Goal: Feedback & Contribution: Submit feedback/report problem

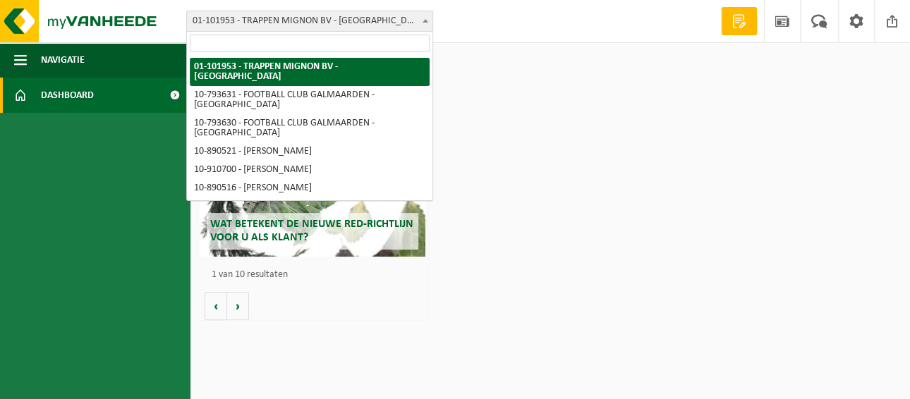
click at [425, 19] on b at bounding box center [426, 21] width 6 height 4
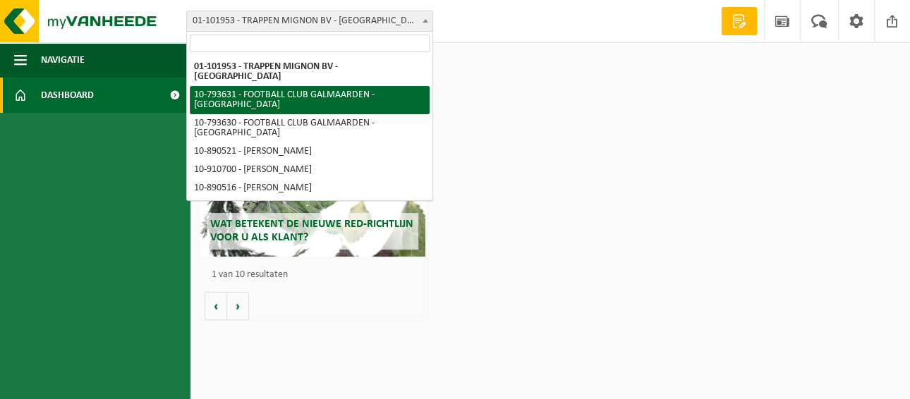
select select "34513"
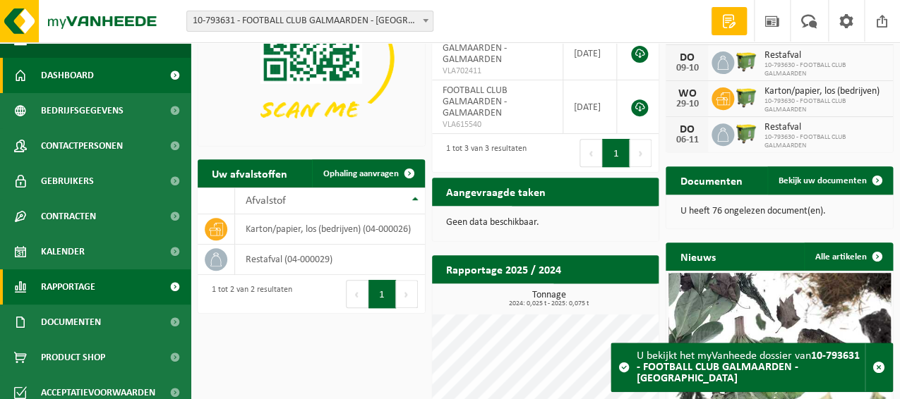
scroll to position [30, 0]
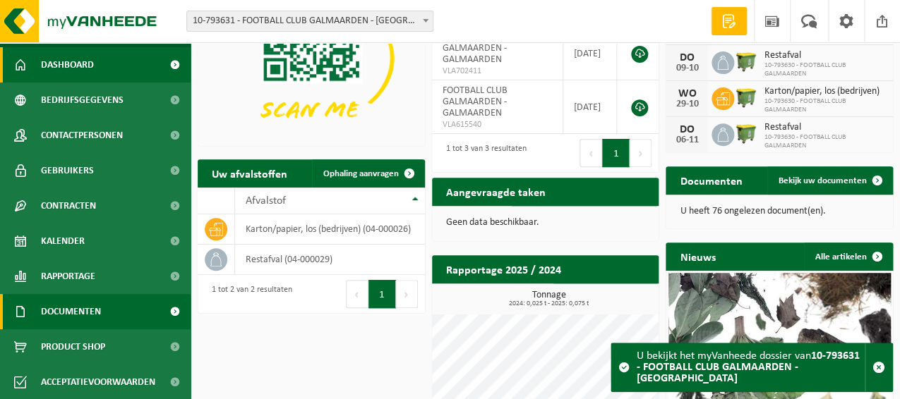
click at [60, 308] on span "Documenten" at bounding box center [71, 311] width 60 height 35
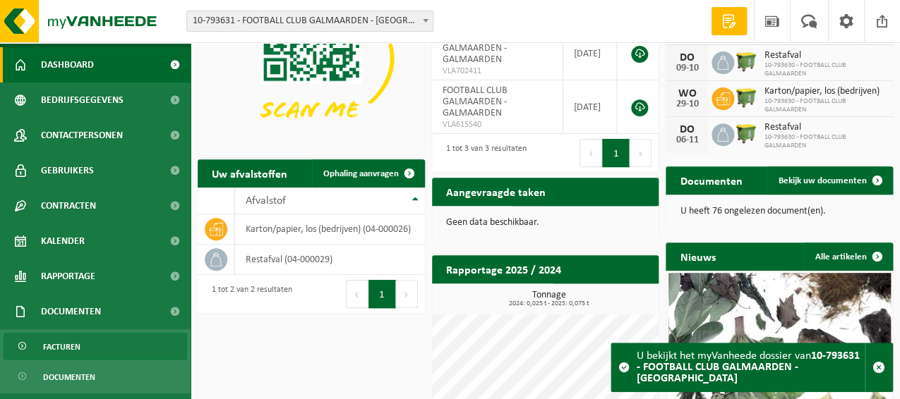
click at [49, 343] on span "Facturen" at bounding box center [61, 347] width 37 height 27
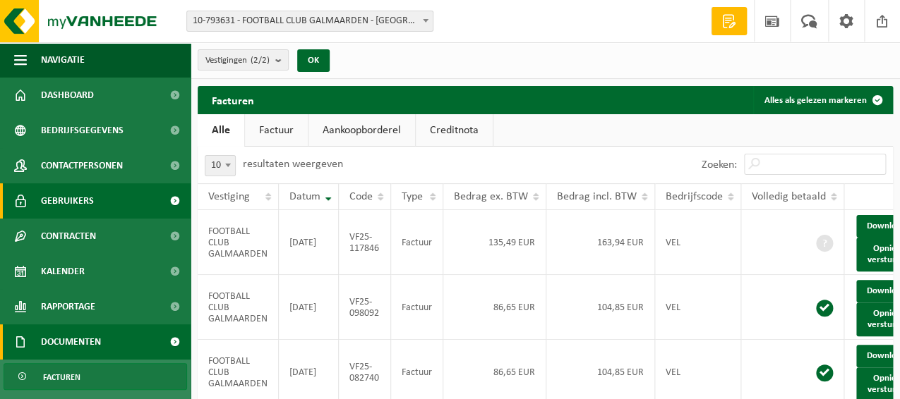
click at [48, 197] on span "Gebruikers" at bounding box center [67, 200] width 53 height 35
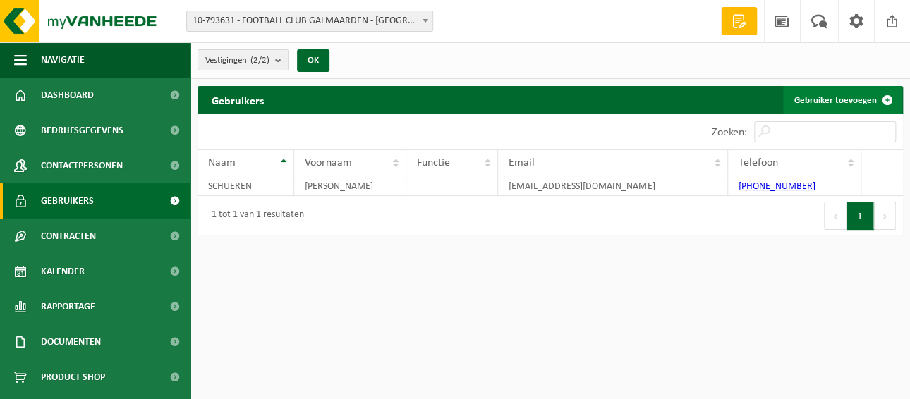
click at [885, 95] on span at bounding box center [887, 100] width 28 height 28
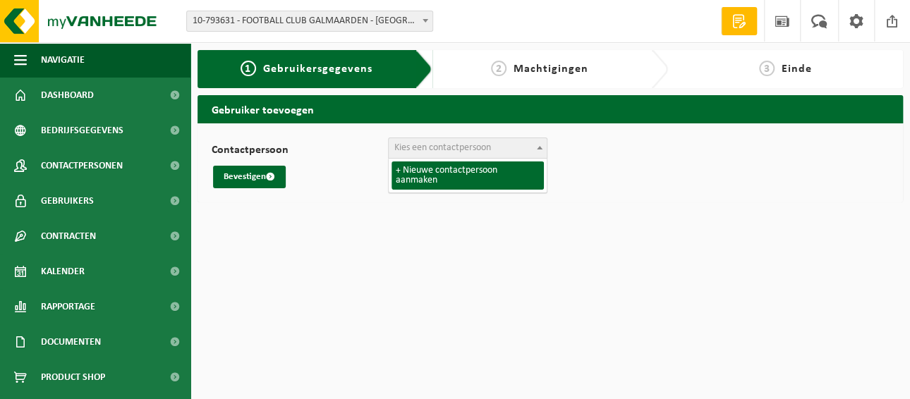
click at [514, 149] on span "Kies een contactpersoon" at bounding box center [468, 148] width 158 height 20
select select "0"
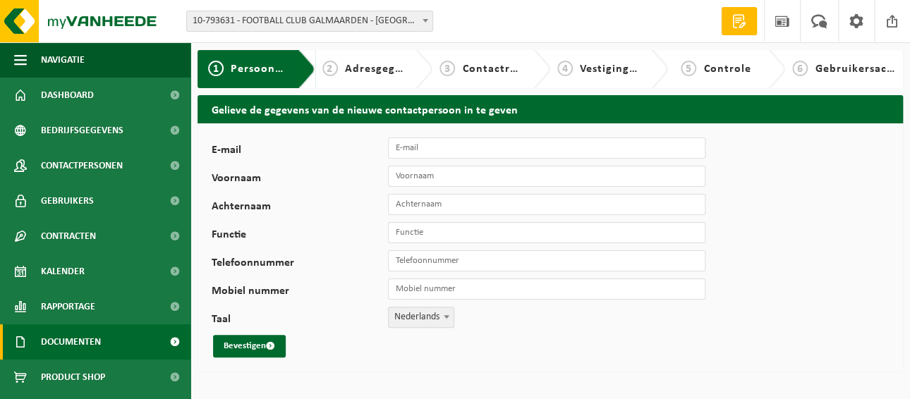
click at [95, 337] on span "Documenten" at bounding box center [71, 342] width 60 height 35
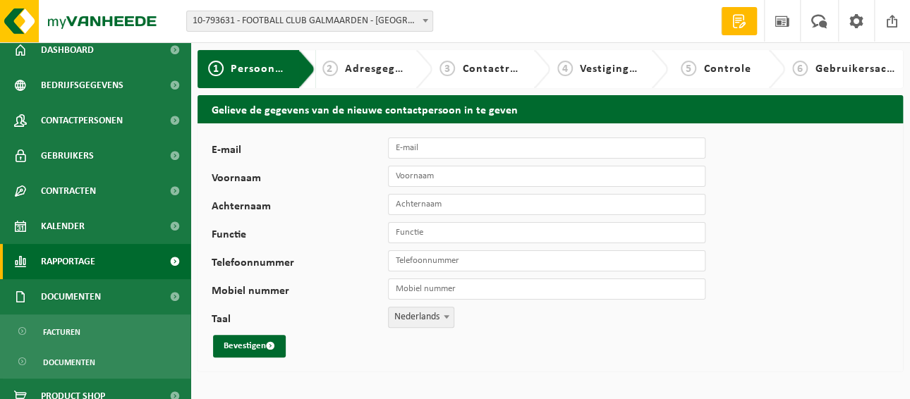
scroll to position [95, 0]
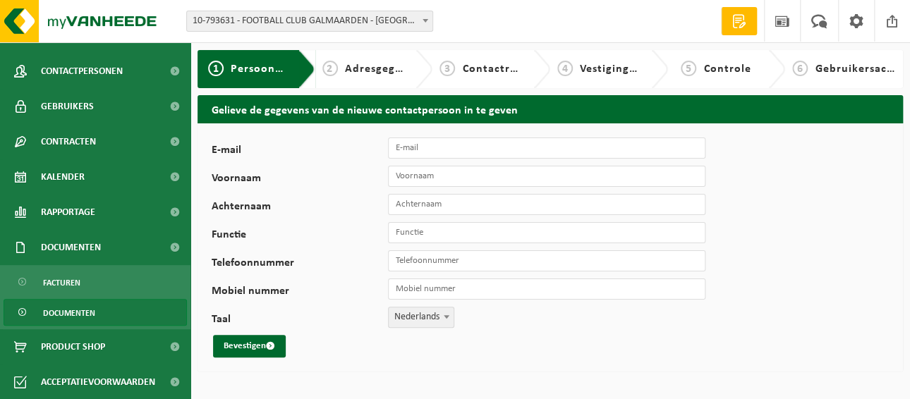
click at [101, 322] on link "Documenten" at bounding box center [95, 312] width 183 height 27
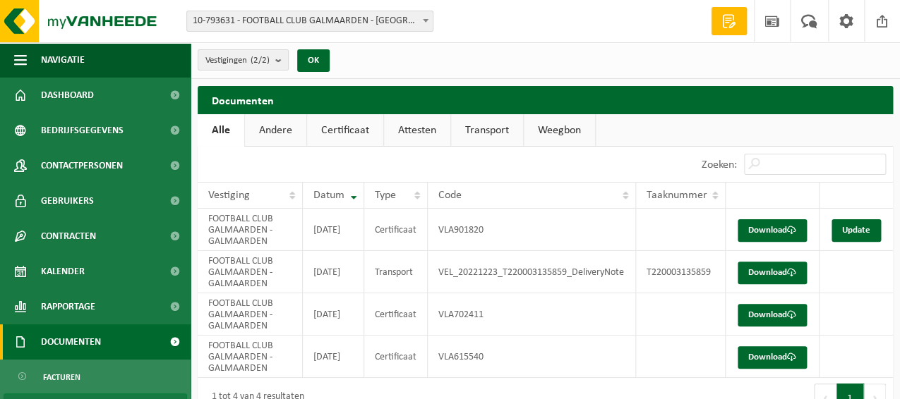
click at [92, 340] on span "Documenten" at bounding box center [71, 342] width 60 height 35
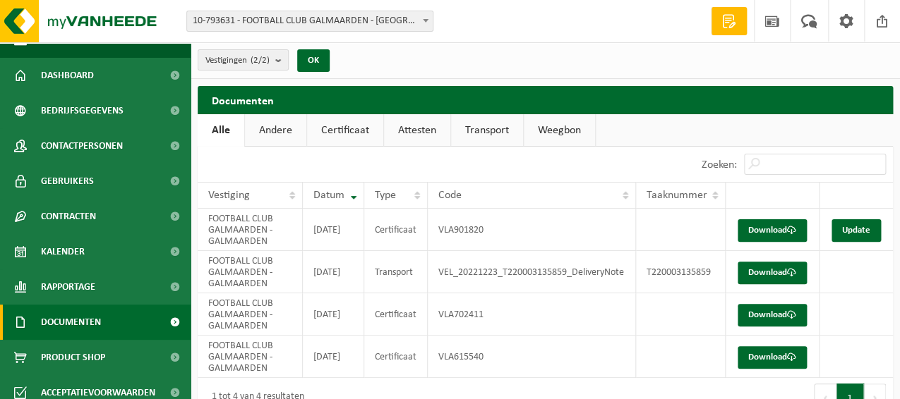
scroll to position [30, 0]
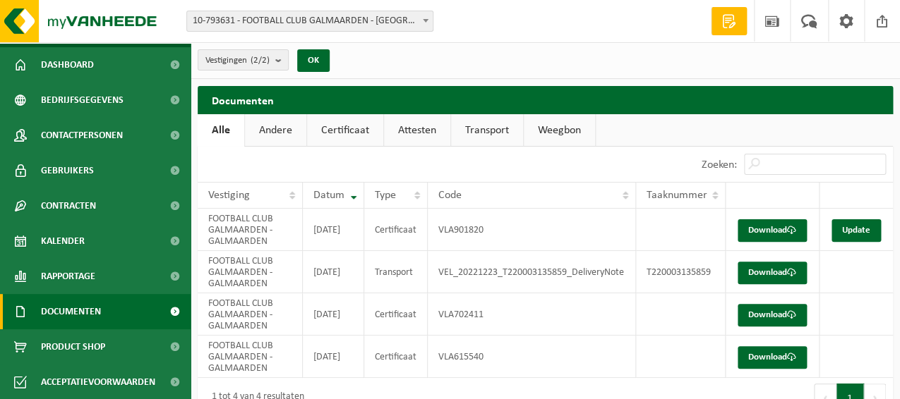
click at [170, 312] on span at bounding box center [175, 311] width 32 height 35
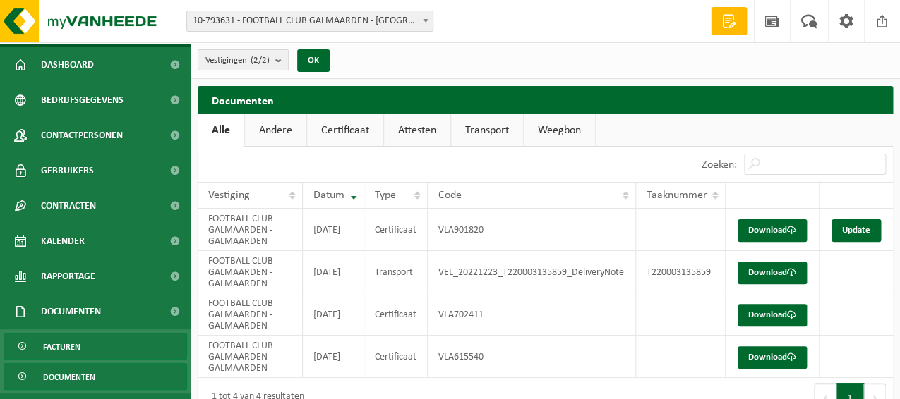
click at [101, 338] on link "Facturen" at bounding box center [95, 346] width 183 height 27
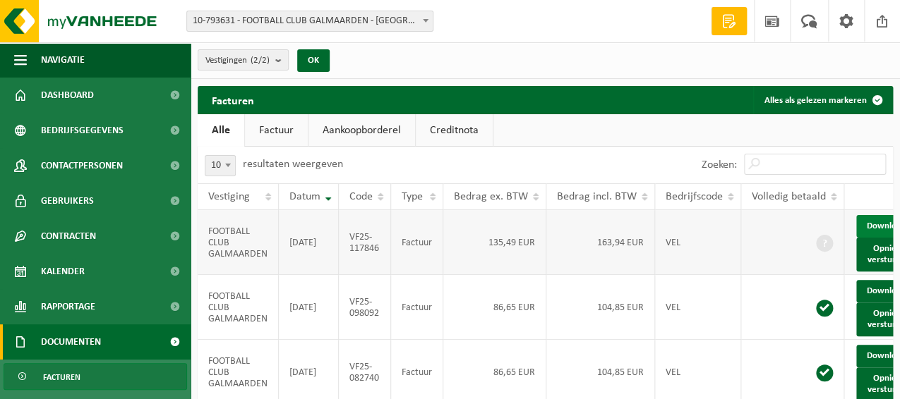
click at [864, 238] on link "Download" at bounding box center [890, 226] width 69 height 23
click at [869, 259] on button "Opnieuw versturen" at bounding box center [890, 255] width 69 height 34
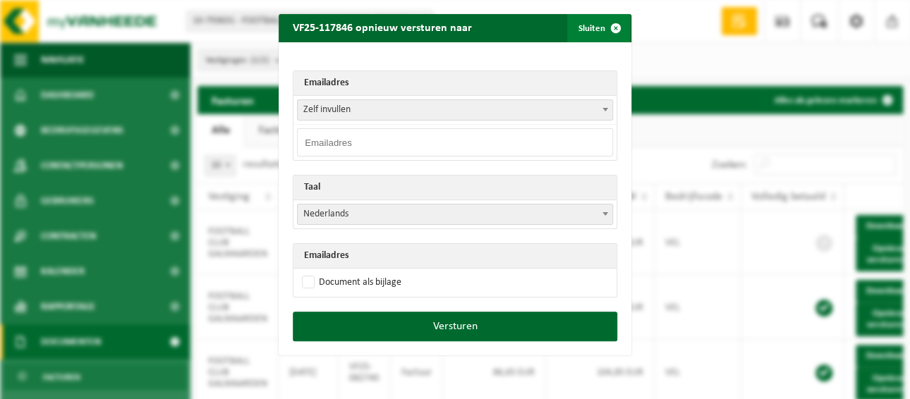
click at [576, 25] on button "Sluiten" at bounding box center [598, 28] width 63 height 28
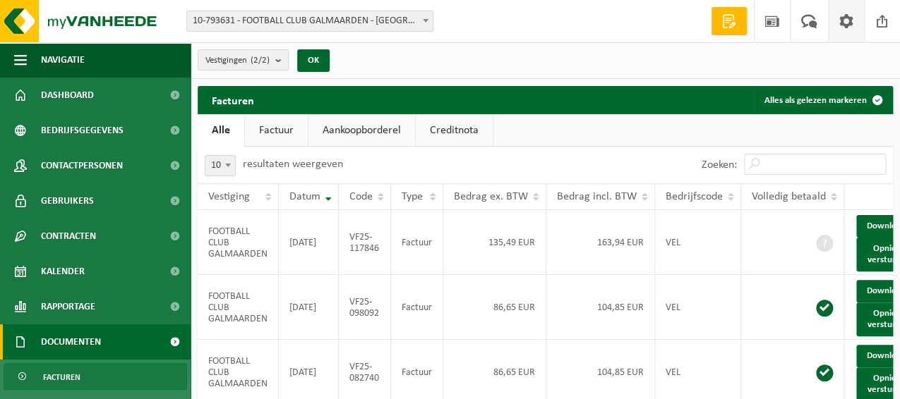
click at [838, 20] on span at bounding box center [845, 21] width 21 height 42
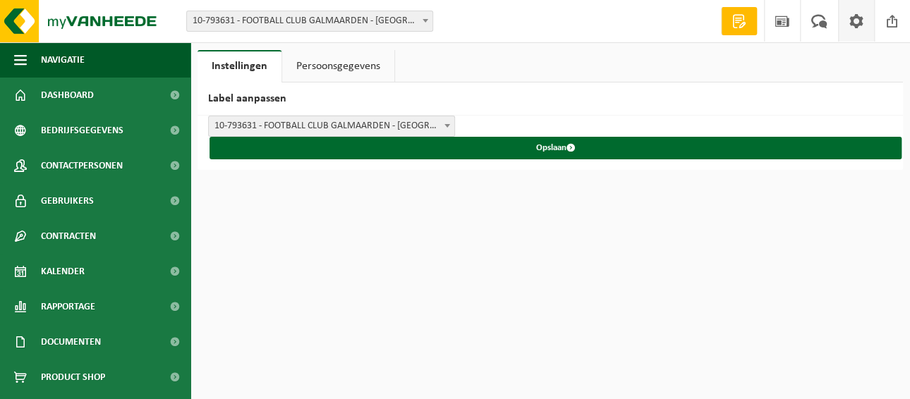
click at [327, 67] on link "Persoonsgegevens" at bounding box center [338, 66] width 112 height 32
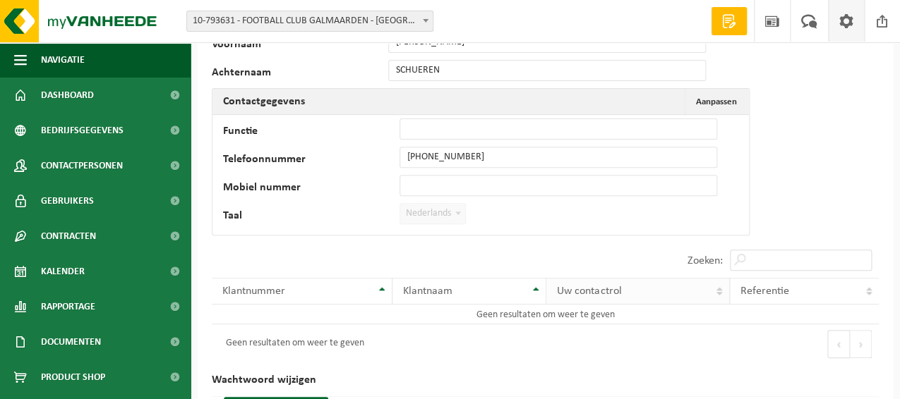
scroll to position [5, 0]
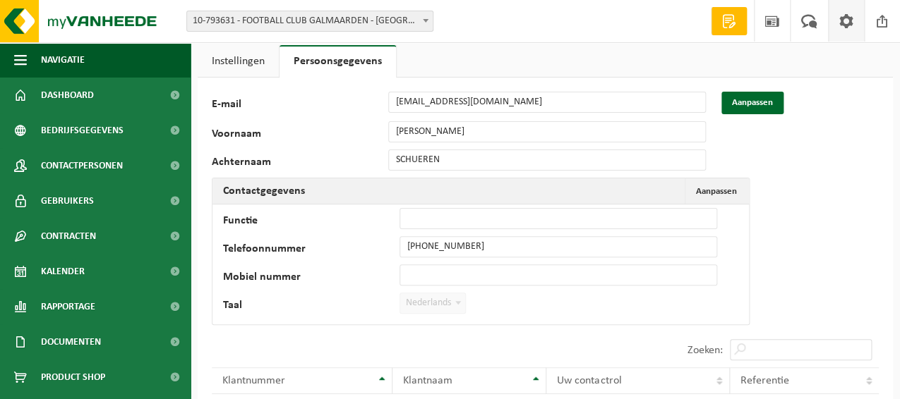
click at [737, 21] on span at bounding box center [728, 21] width 21 height 14
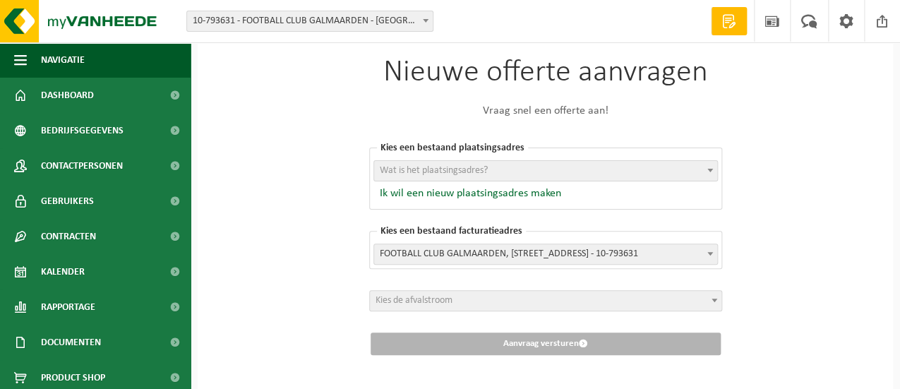
scroll to position [43, 0]
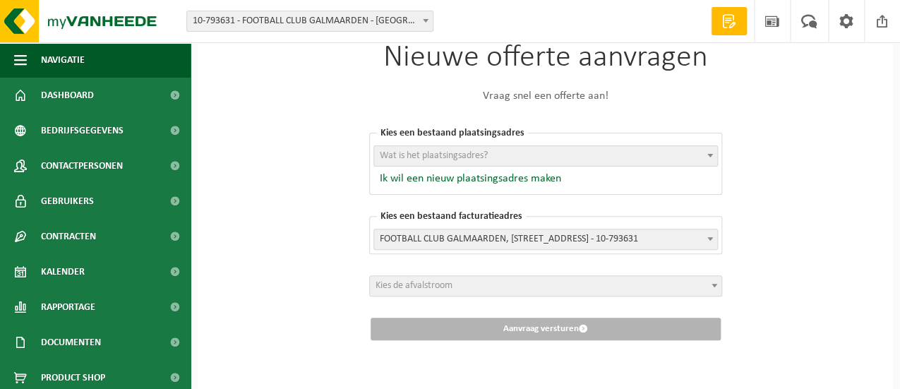
click at [647, 159] on span "Wat is het plaatsingsadres?" at bounding box center [545, 156] width 343 height 20
click at [799, 154] on div "Nieuwe offerte aanvragen Vraag snel een offerte aan! Kies een bestaand plaatsin…" at bounding box center [545, 198] width 695 height 382
click at [564, 162] on span "Wat is het plaatsingsadres?" at bounding box center [545, 156] width 343 height 20
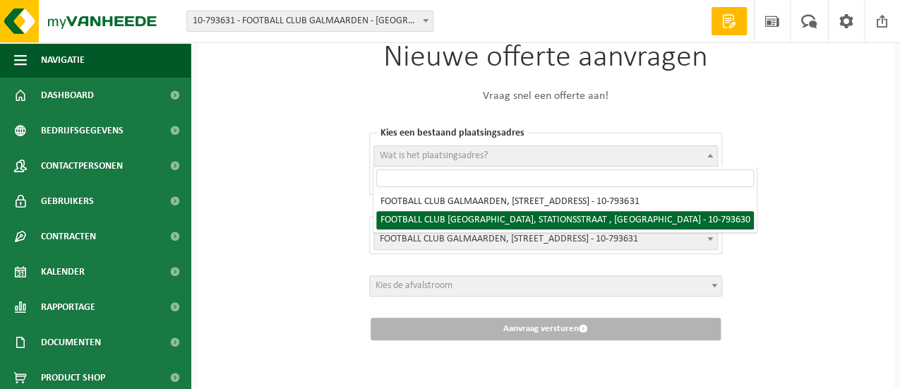
select select "34512"
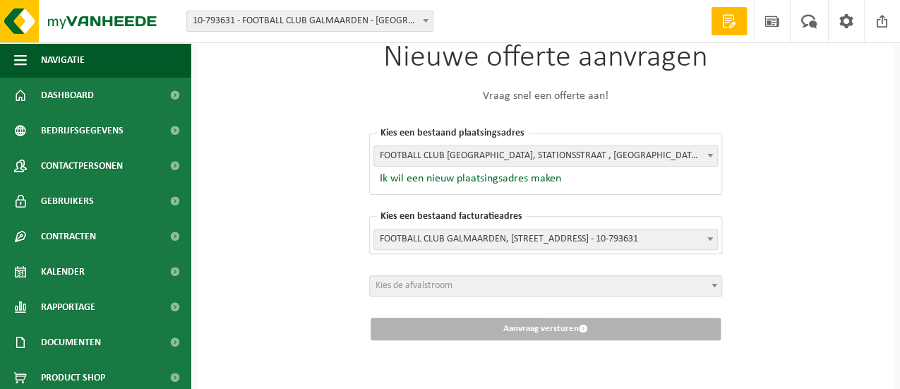
click at [715, 236] on span at bounding box center [710, 238] width 14 height 18
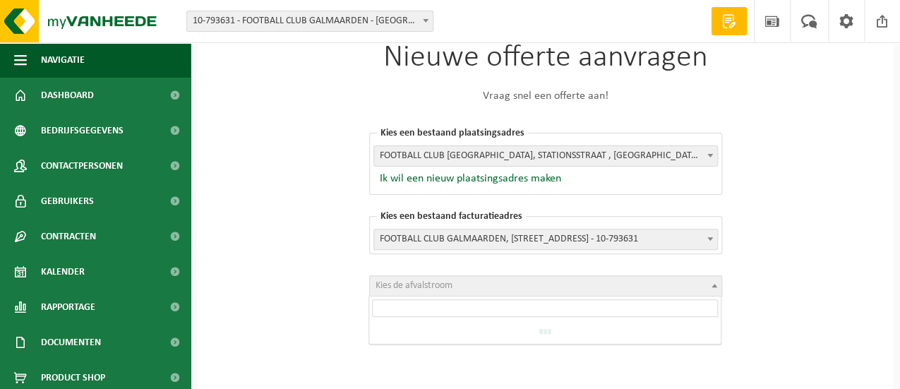
click at [512, 284] on span "Kies de afvalstroom" at bounding box center [545, 286] width 351 height 20
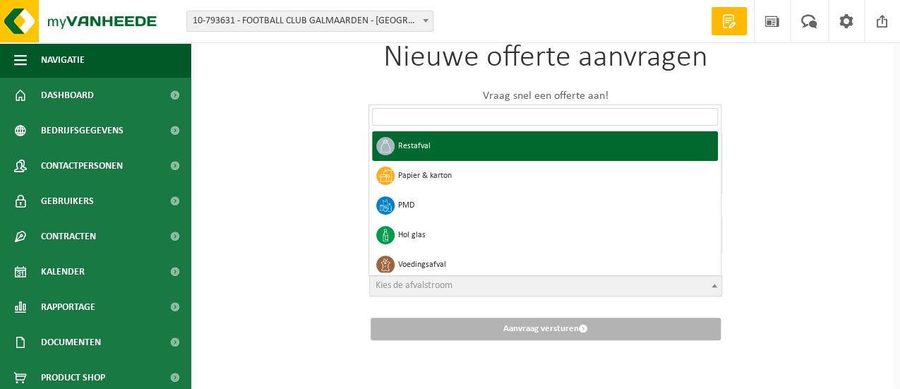
select select "1"
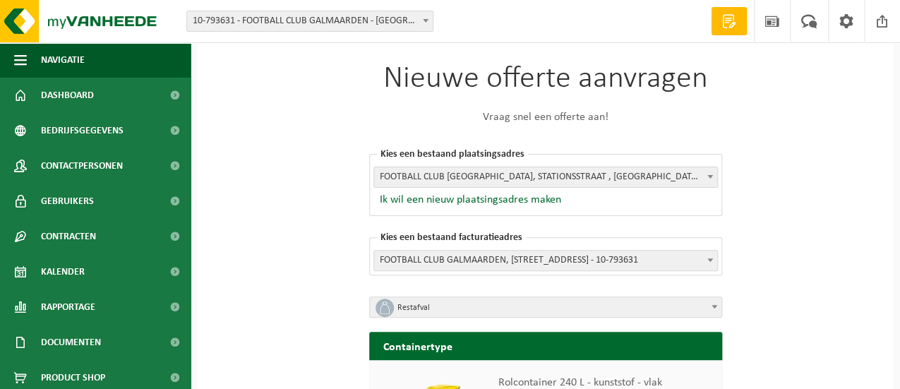
scroll to position [0, 0]
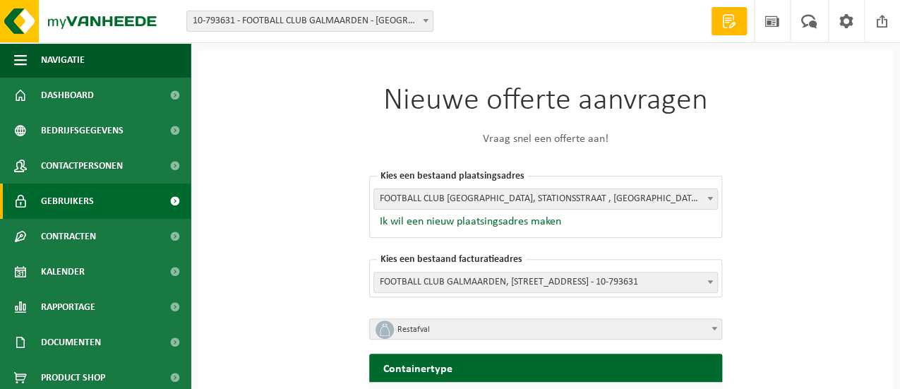
click at [72, 193] on span "Gebruikers" at bounding box center [67, 200] width 53 height 35
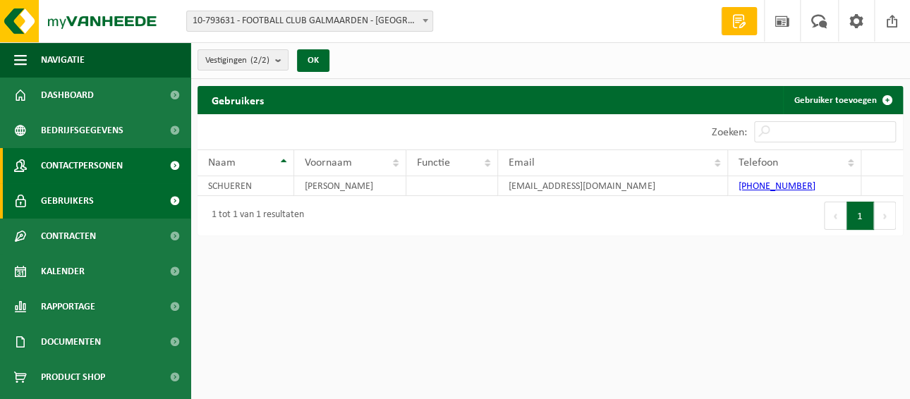
click at [76, 169] on span "Contactpersonen" at bounding box center [82, 165] width 82 height 35
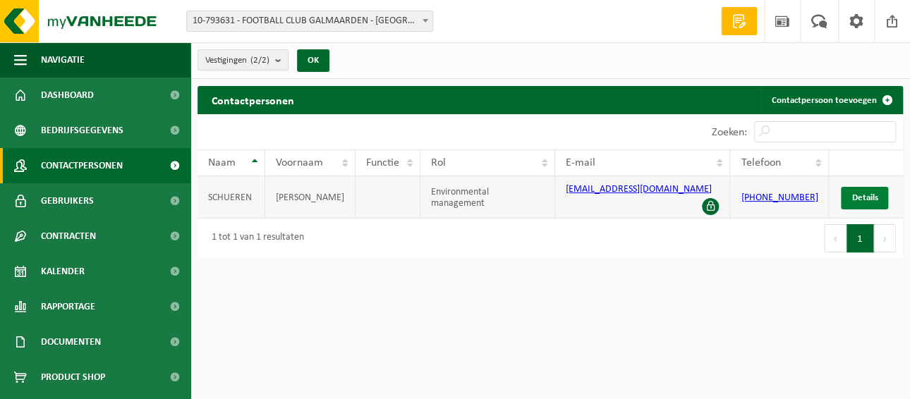
click at [870, 193] on span "Details" at bounding box center [865, 197] width 26 height 9
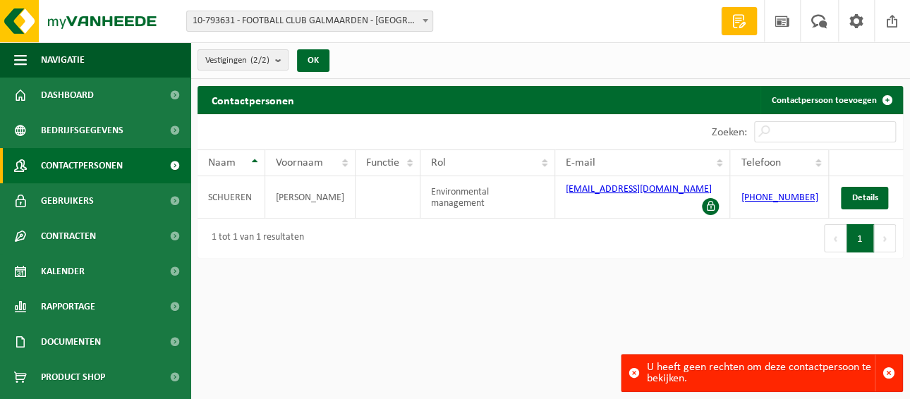
click at [86, 165] on span "Contactpersonen" at bounding box center [82, 165] width 82 height 35
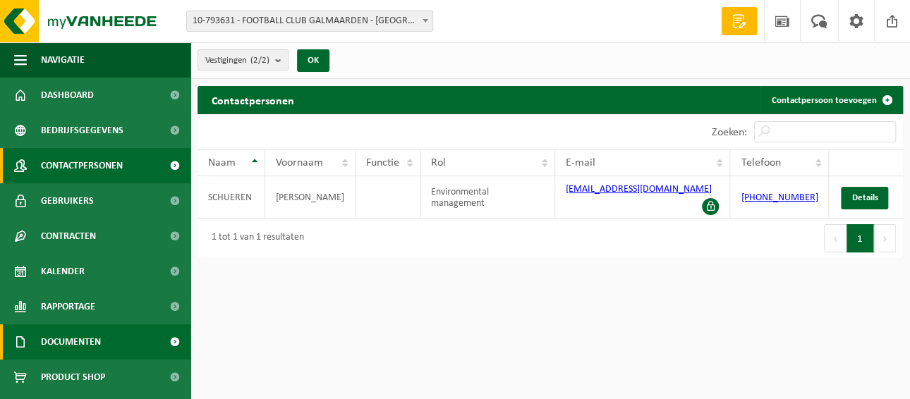
click at [95, 334] on span "Documenten" at bounding box center [71, 342] width 60 height 35
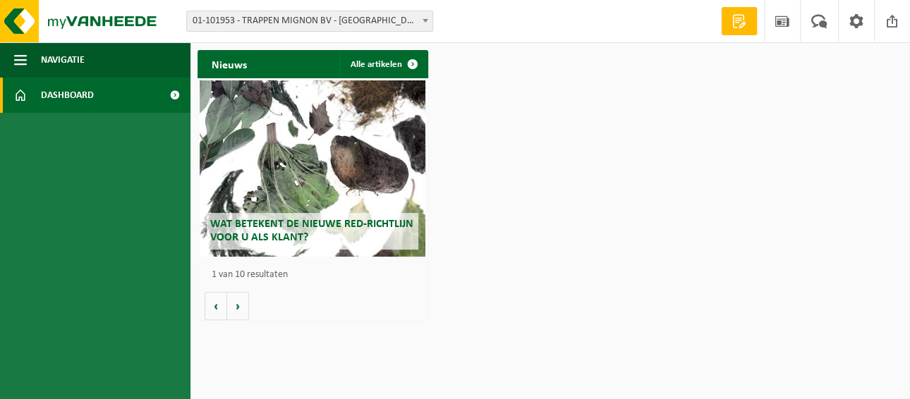
click at [423, 16] on span at bounding box center [425, 20] width 14 height 18
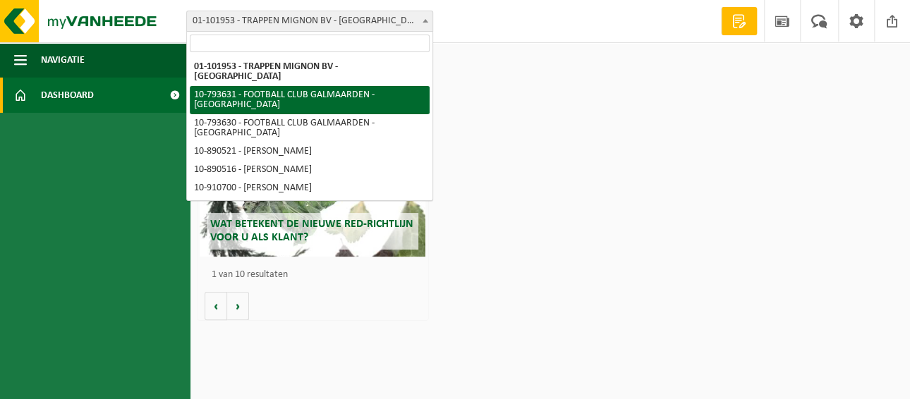
select select "34513"
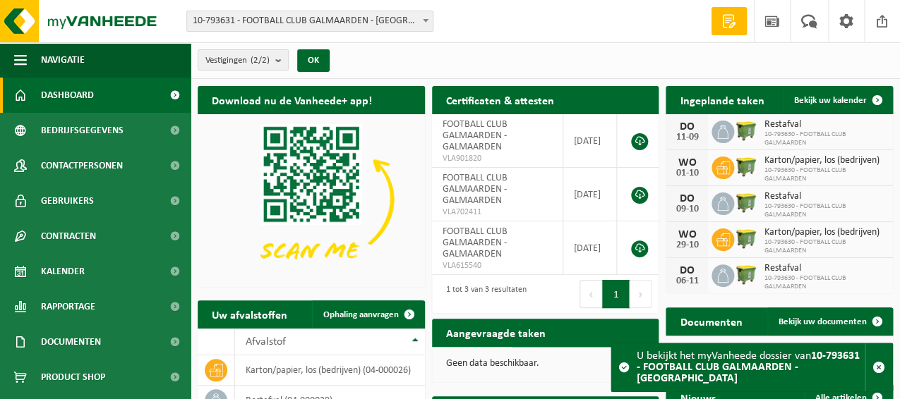
click at [720, 17] on span at bounding box center [728, 21] width 21 height 14
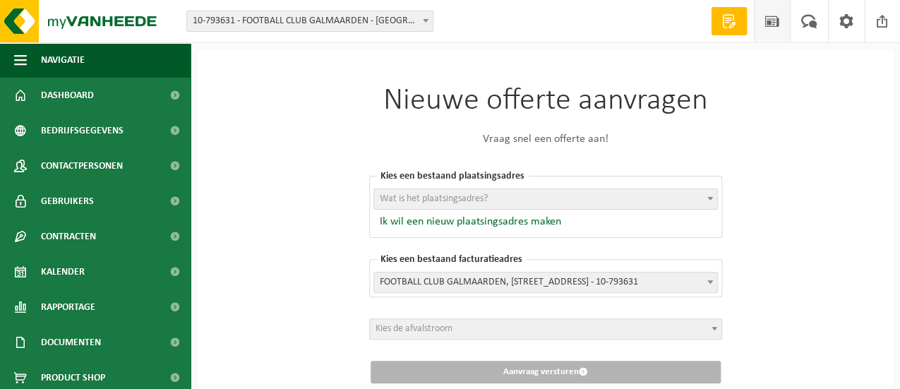
click at [764, 18] on span at bounding box center [771, 21] width 21 height 42
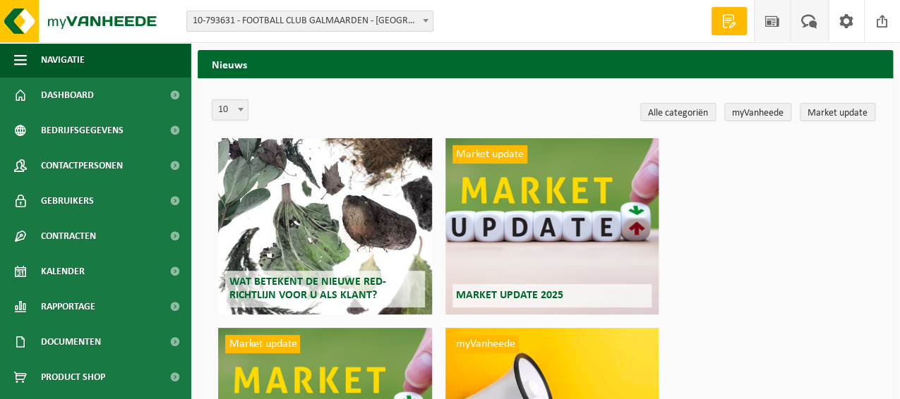
click at [811, 19] on span at bounding box center [808, 21] width 23 height 42
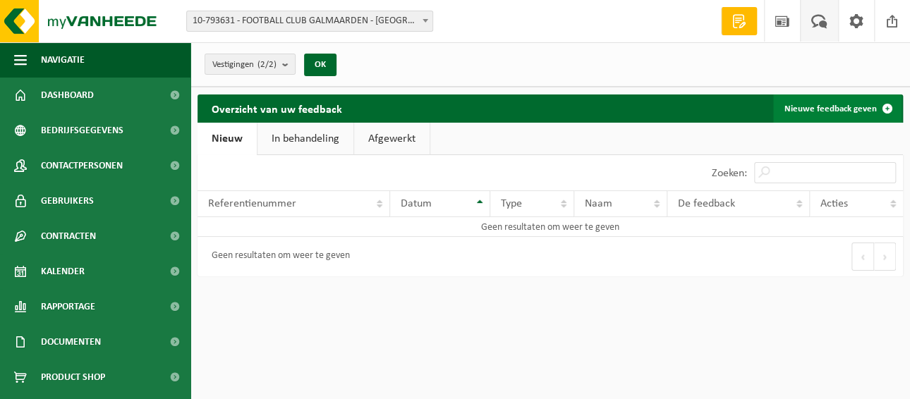
click at [806, 106] on link "Nieuwe feedback geven" at bounding box center [837, 109] width 128 height 28
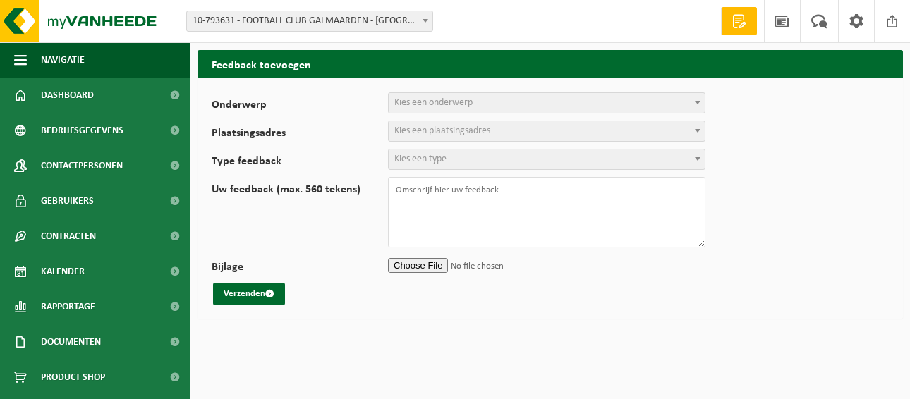
select select
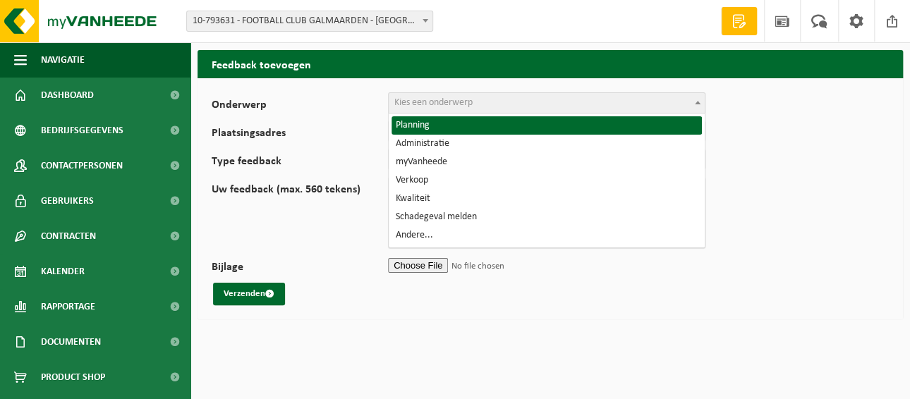
click at [494, 103] on span "Kies een onderwerp" at bounding box center [547, 103] width 316 height 20
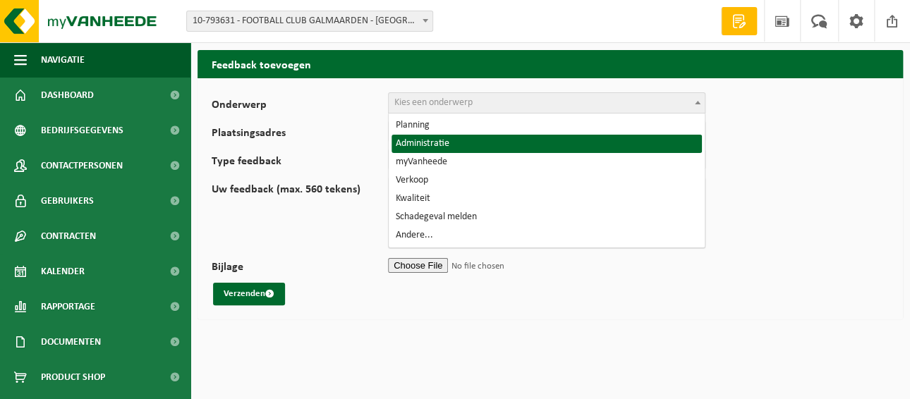
select select "7"
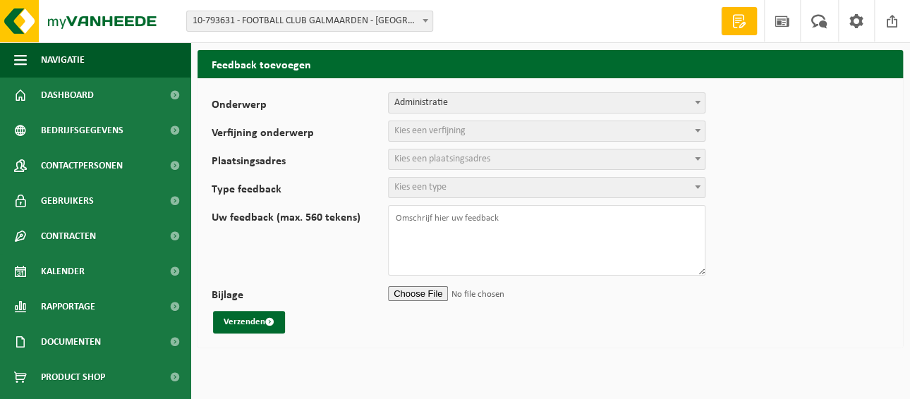
click at [492, 131] on span "Kies een verfijning" at bounding box center [547, 131] width 316 height 20
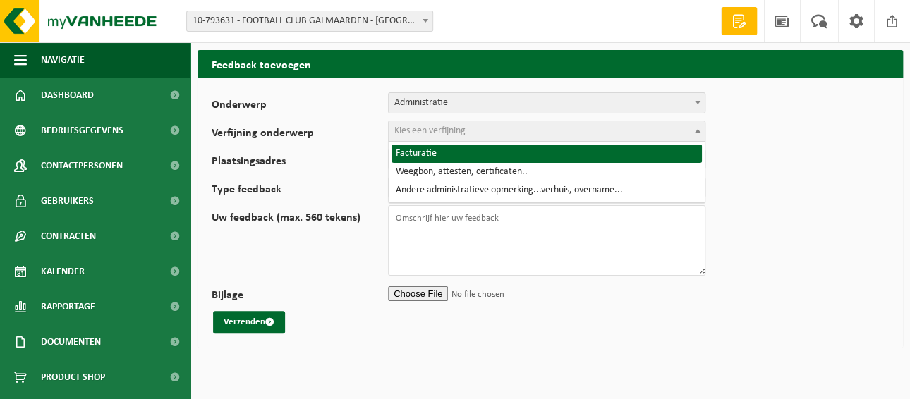
select select "8"
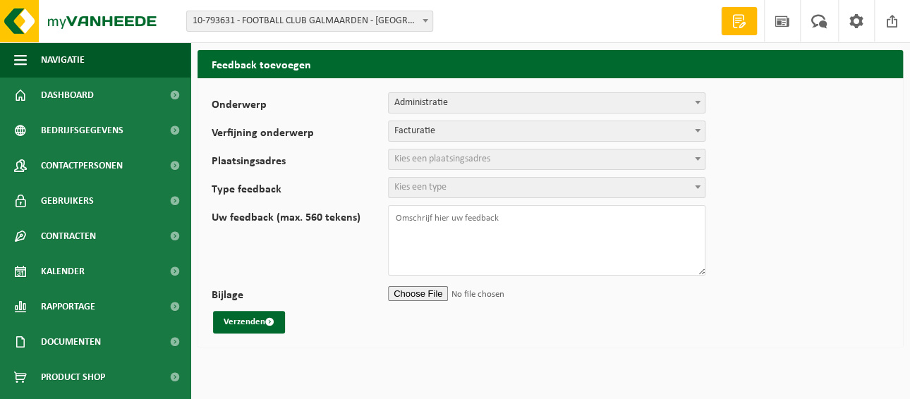
click at [478, 159] on span "Kies een plaatsingsadres" at bounding box center [442, 159] width 96 height 11
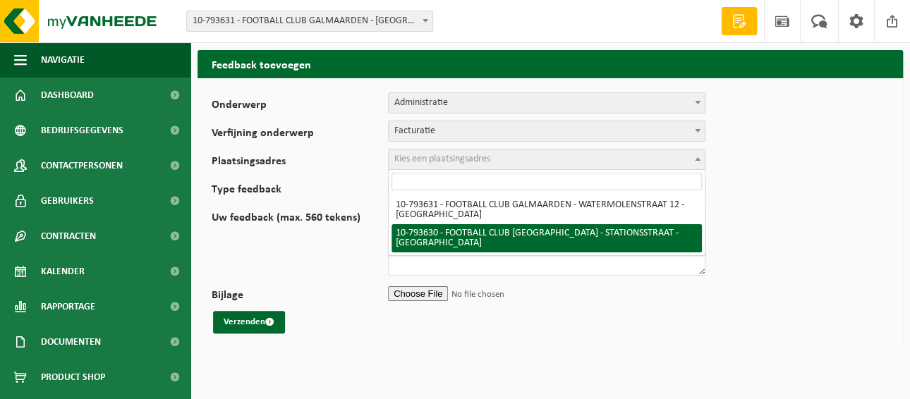
select select "34512"
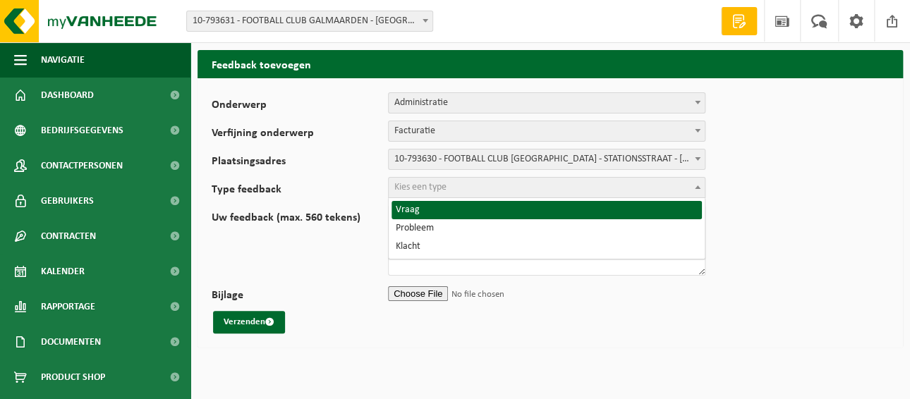
click at [482, 186] on span "Kies een type" at bounding box center [547, 188] width 316 height 20
select select "QUE"
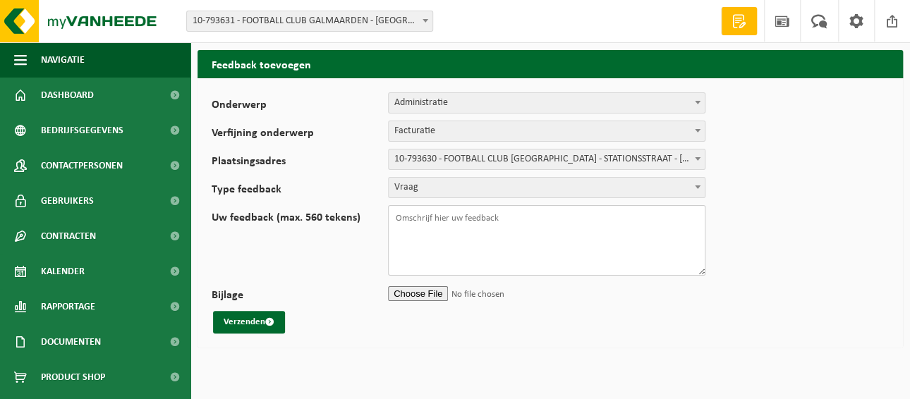
click at [459, 227] on textarea "Uw feedback (max. 560 tekens)" at bounding box center [546, 240] width 317 height 71
type textarea "i"
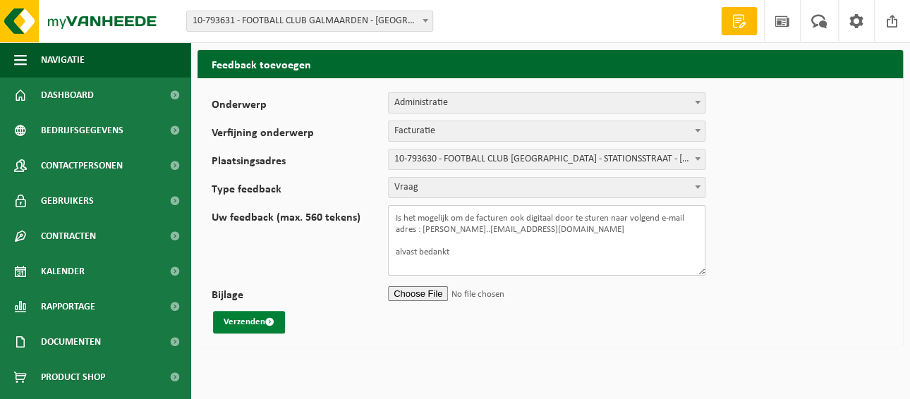
type textarea "Is het mogelijk om de facturen ook digitaal door te sturen naar volgend e-mail …"
click at [243, 317] on button "Verzenden" at bounding box center [249, 322] width 72 height 23
